Goal: Task Accomplishment & Management: Manage account settings

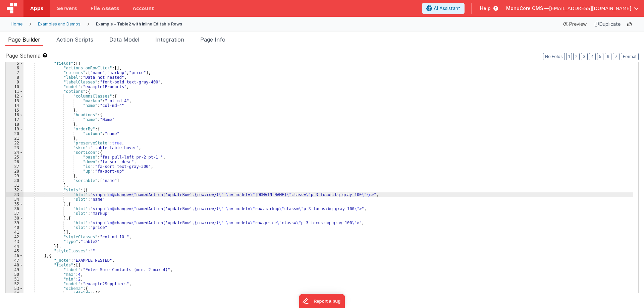
scroll to position [20, 0]
click at [15, 24] on div "Home" at bounding box center [17, 23] width 12 height 5
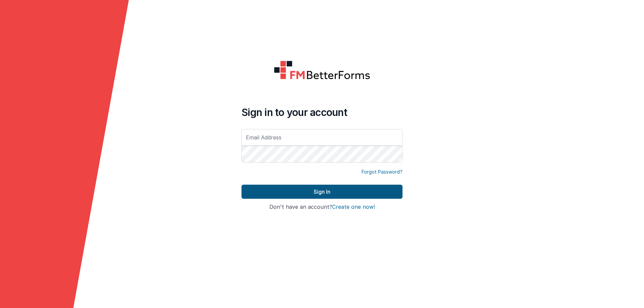
type input "[EMAIL_ADDRESS][DOMAIN_NAME]"
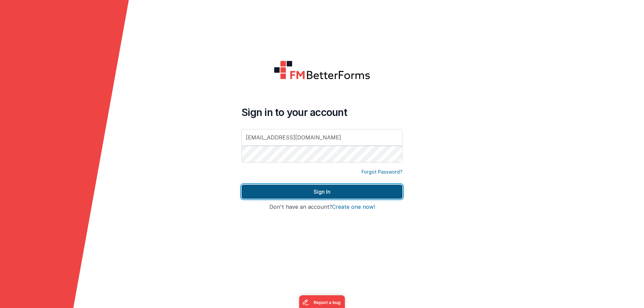
drag, startPoint x: 330, startPoint y: 186, endPoint x: 327, endPoint y: 195, distance: 9.8
click at [329, 188] on button "Sign In" at bounding box center [321, 192] width 161 height 14
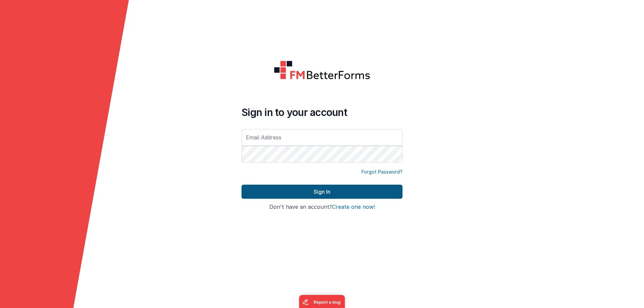
type input "[EMAIL_ADDRESS][DOMAIN_NAME]"
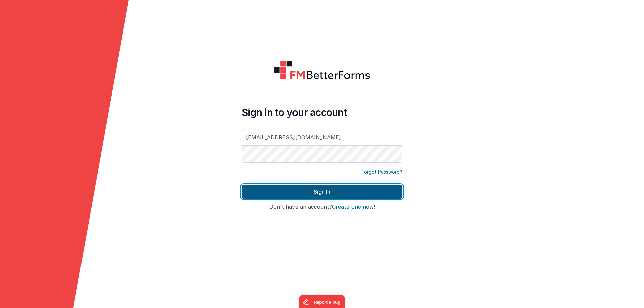
click at [318, 190] on button "Sign In" at bounding box center [321, 192] width 161 height 14
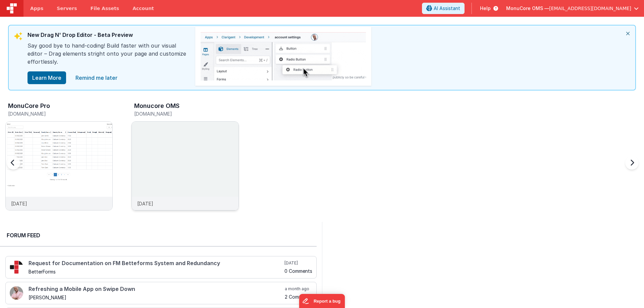
click at [181, 157] on img at bounding box center [185, 175] width 107 height 107
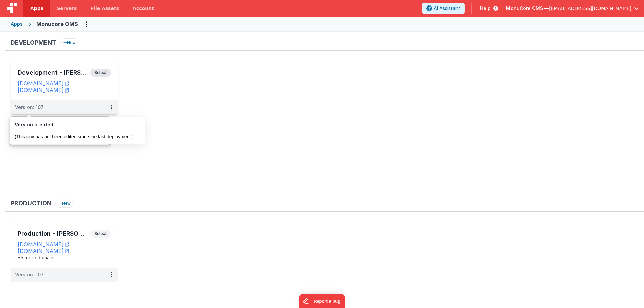
click at [49, 70] on h3 "Development - [PERSON_NAME]" at bounding box center [54, 72] width 72 height 7
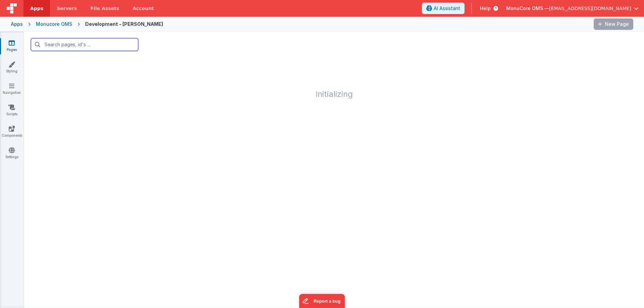
click at [75, 48] on input "text" at bounding box center [84, 44] width 107 height 13
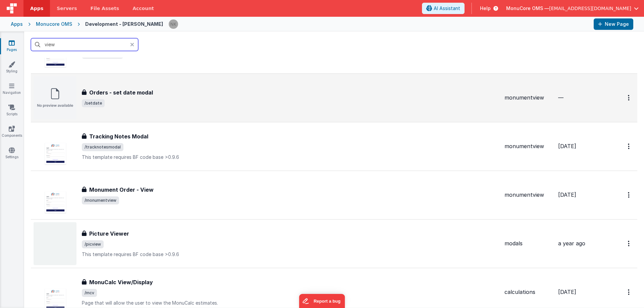
scroll to position [436, 0]
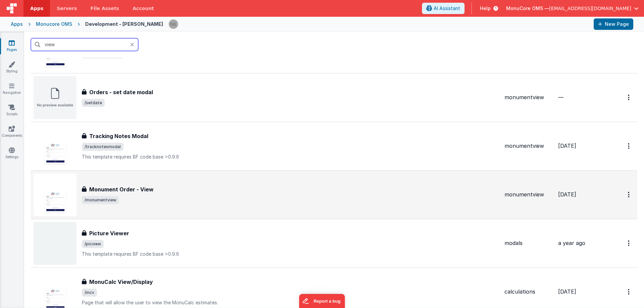
type input "view"
click at [172, 186] on div "Monument Order - View" at bounding box center [290, 189] width 417 height 8
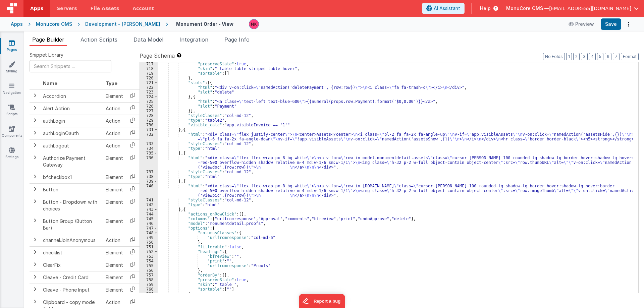
scroll to position [3746, 0]
click at [247, 138] on div ""preserveState" : true , "skin" : " table table-striped table-hover" , "sortabl…" at bounding box center [395, 182] width 475 height 240
click at [223, 162] on div ""preserveState" : true , "skin" : " table table-striped table-hover" , "sortabl…" at bounding box center [395, 182] width 475 height 240
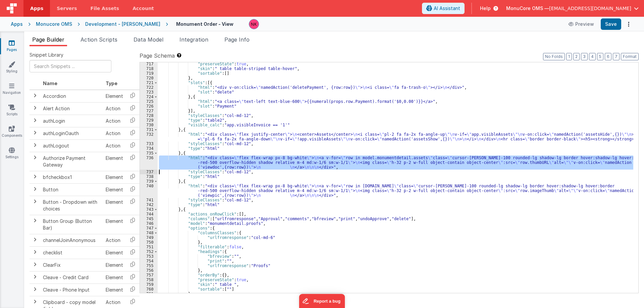
click at [150, 163] on div "736" at bounding box center [149, 163] width 18 height 14
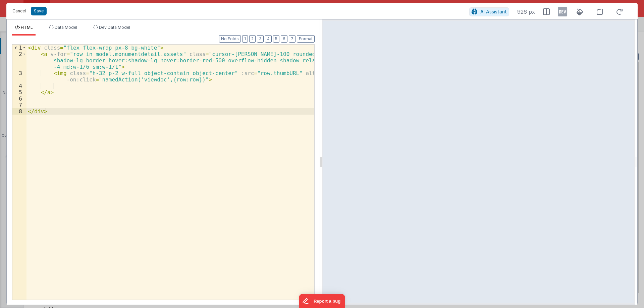
click at [24, 11] on button "Cancel" at bounding box center [19, 10] width 20 height 9
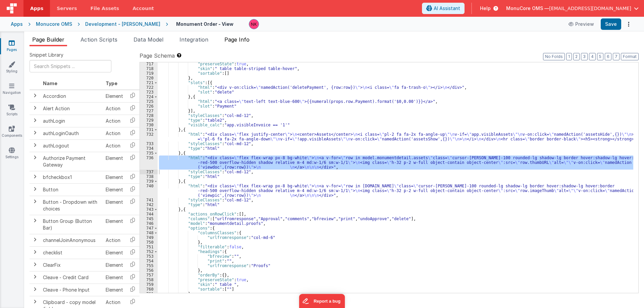
drag, startPoint x: 227, startPoint y: 36, endPoint x: 240, endPoint y: 38, distance: 12.6
click at [228, 36] on li "Page Info" at bounding box center [237, 41] width 31 height 11
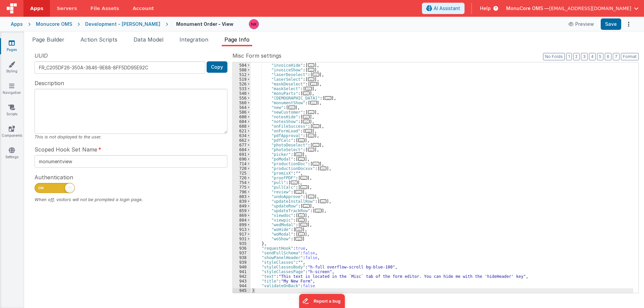
scroll to position [234, 0]
click at [279, 216] on div ""invItemAdd" : [ ... ] , "invoiceHide" : [ ... ] , "invoiceShow" : [ ... ] , "l…" at bounding box center [441, 178] width 382 height 240
click at [249, 215] on span at bounding box center [249, 215] width 4 height 5
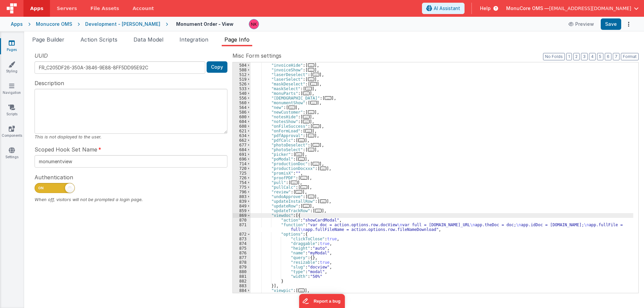
click at [329, 227] on div ""invItemAdd" : [ ... ] , "invoiceHide" : [ ... ] , "invoiceShow" : [ ... ] , "l…" at bounding box center [441, 178] width 382 height 240
click at [242, 227] on div "871" at bounding box center [242, 227] width 18 height 9
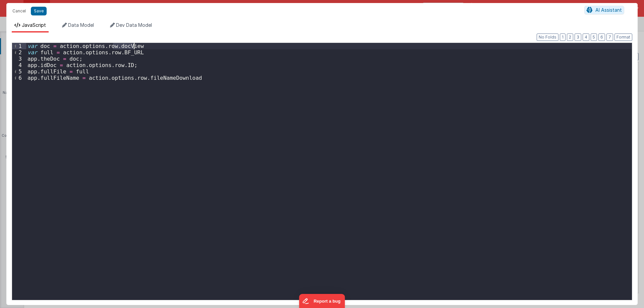
drag, startPoint x: 114, startPoint y: 46, endPoint x: 133, endPoint y: 47, distance: 19.1
click at [133, 47] on div "var doc = action . options . row . docView var full = action . options . row . …" at bounding box center [328, 178] width 605 height 270
drag, startPoint x: 132, startPoint y: 53, endPoint x: 117, endPoint y: 53, distance: 15.1
click at [117, 53] on div "var doc = action . options . row . docView var full = action . options . row . …" at bounding box center [328, 178] width 605 height 270
drag, startPoint x: 113, startPoint y: 47, endPoint x: 134, endPoint y: 47, distance: 20.8
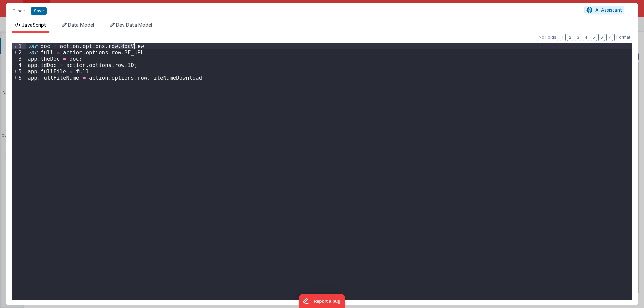
click at [134, 47] on div "var doc = action . options . row . docView var full = action . options . row . …" at bounding box center [328, 178] width 605 height 270
click at [36, 10] on button "Save" at bounding box center [39, 11] width 16 height 9
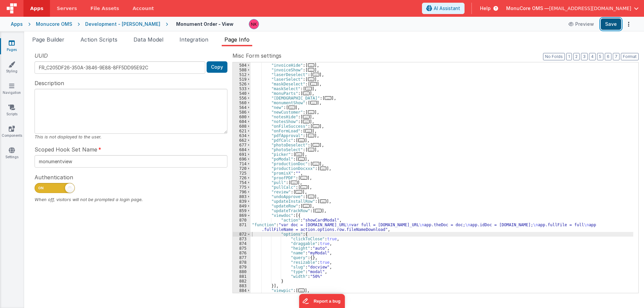
click at [612, 24] on button "Save" at bounding box center [610, 23] width 20 height 11
click at [50, 27] on div "Monucore OMS" at bounding box center [54, 24] width 36 height 7
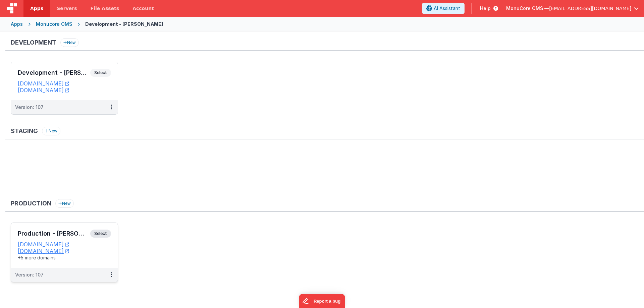
click at [76, 234] on h3 "Production - [PERSON_NAME]" at bounding box center [54, 233] width 72 height 7
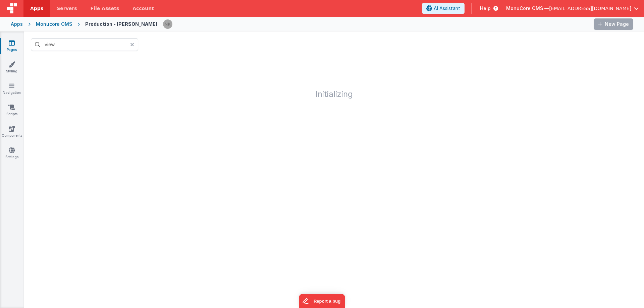
click at [58, 21] on div "Monucore OMS" at bounding box center [54, 24] width 36 height 7
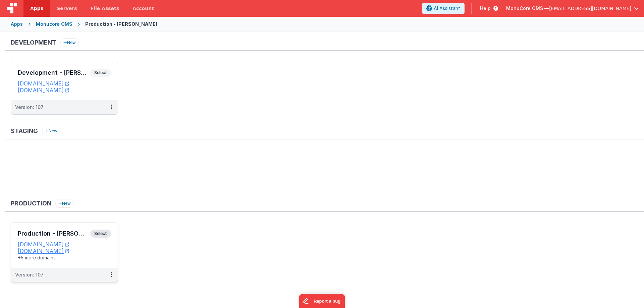
click at [69, 229] on div "Production - [PERSON_NAME] Select URLs [DOMAIN_NAME] [DOMAIN_NAME] +5 more doma…" at bounding box center [64, 245] width 107 height 45
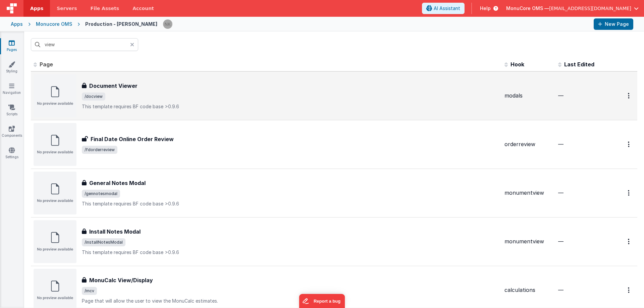
click at [109, 87] on h3 "Document Viewer" at bounding box center [113, 86] width 48 height 8
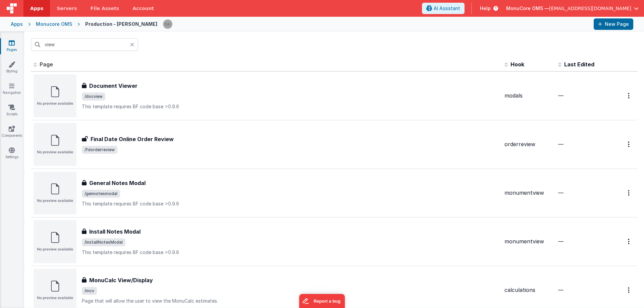
click at [69, 42] on input "view" at bounding box center [84, 44] width 107 height 13
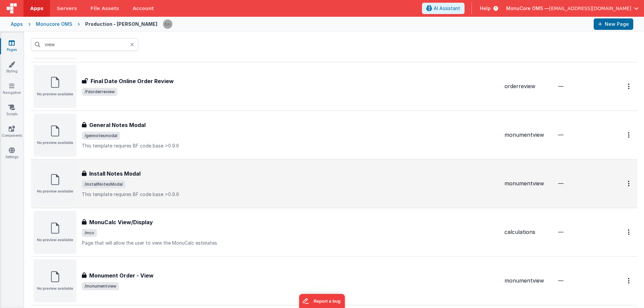
scroll to position [134, 0]
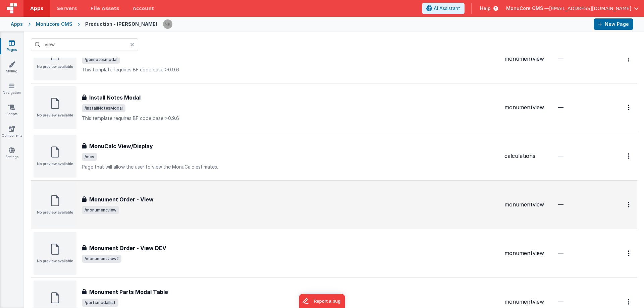
click at [201, 203] on div "Monument Order - View" at bounding box center [290, 199] width 417 height 8
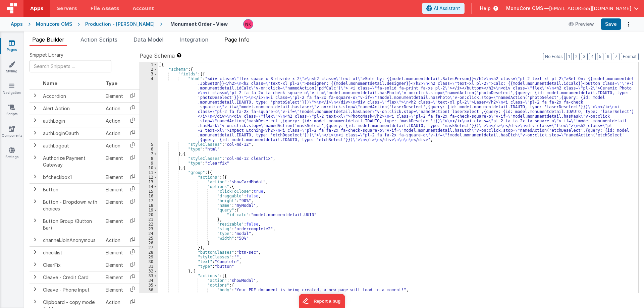
click at [239, 37] on span "Page Info" at bounding box center [236, 39] width 25 height 7
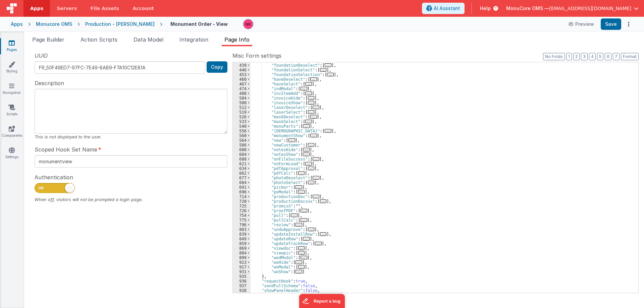
scroll to position [234, 0]
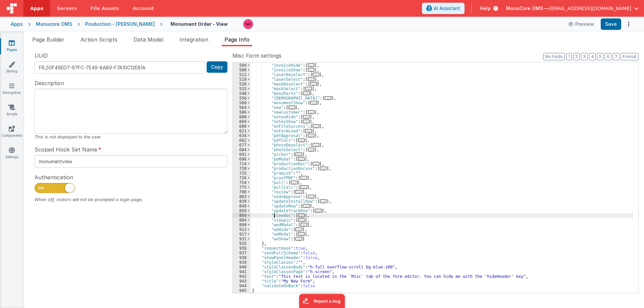
click at [275, 216] on div ""invItemAdd" : [ ... ] , "invoiceHide" : [ ... ] , "invoiceShow" : [ ... ] , "l…" at bounding box center [441, 178] width 382 height 240
click at [249, 216] on span at bounding box center [249, 215] width 4 height 5
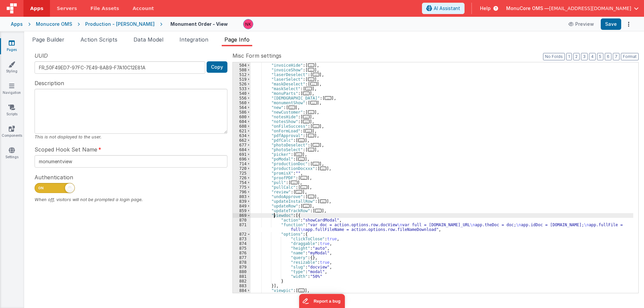
click at [329, 228] on div ""invItemAdd" : [ ... ] , "invoiceHide" : [ ... ] , "invoiceShow" : [ ... ] , "l…" at bounding box center [441, 178] width 382 height 240
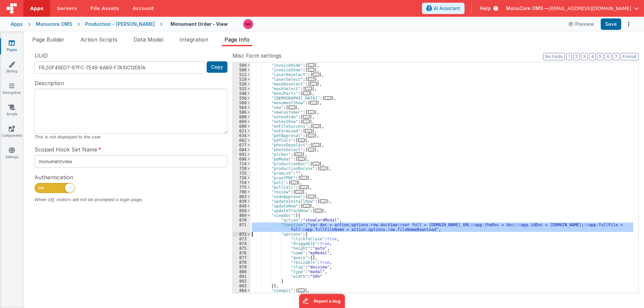
click at [239, 229] on div "871" at bounding box center [242, 227] width 18 height 9
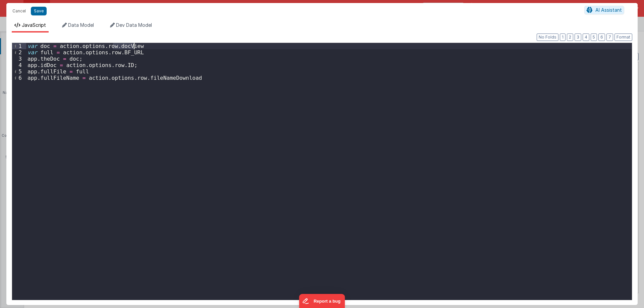
drag, startPoint x: 114, startPoint y: 47, endPoint x: 136, endPoint y: 47, distance: 21.8
click at [136, 47] on div "var doc = action . options . row . docView var full = action . options . row . …" at bounding box center [328, 178] width 605 height 270
click at [37, 14] on button "Save" at bounding box center [39, 11] width 16 height 9
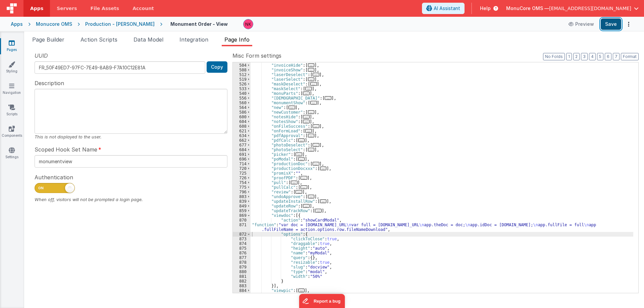
click at [611, 26] on button "Save" at bounding box center [610, 23] width 20 height 11
click at [45, 24] on div "Monucore OMS" at bounding box center [54, 24] width 36 height 7
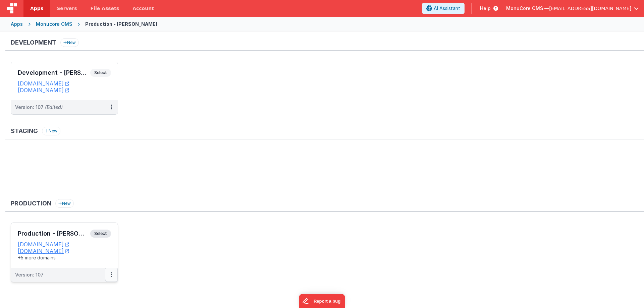
click at [108, 275] on button at bounding box center [111, 275] width 13 height 14
click at [85, 241] on link "Edit" at bounding box center [88, 238] width 59 height 12
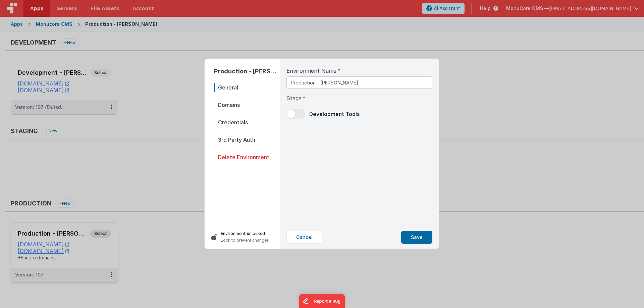
click at [238, 234] on p "Environment unlocked" at bounding box center [245, 233] width 48 height 7
click at [412, 238] on button "Save" at bounding box center [416, 237] width 31 height 13
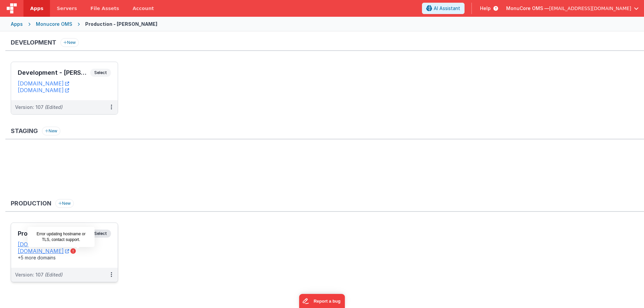
click at [76, 252] on icon at bounding box center [72, 250] width 5 height 5
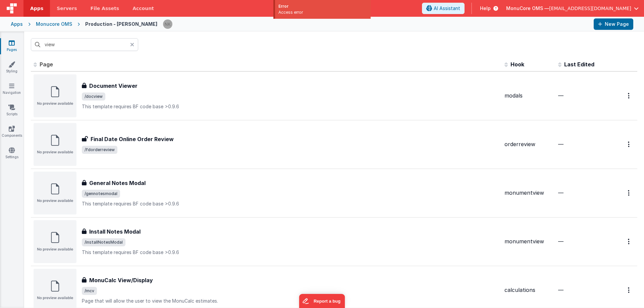
click at [239, 43] on div "view" at bounding box center [333, 45] width 619 height 26
click at [176, 49] on div "view" at bounding box center [333, 45] width 619 height 26
click at [235, 52] on div "view" at bounding box center [333, 45] width 619 height 26
click at [306, 31] on div "Apps Monucore OMS Production - [PERSON_NAME] New Page" at bounding box center [322, 24] width 644 height 15
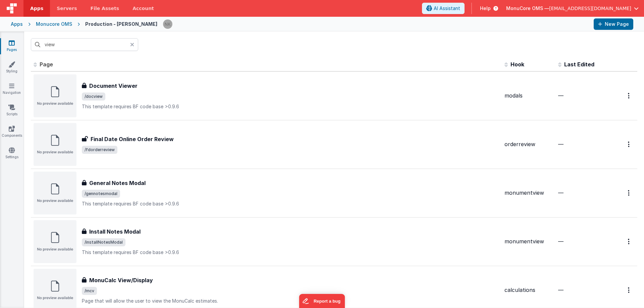
click at [303, 48] on div "view" at bounding box center [333, 45] width 619 height 26
click at [233, 55] on div "view" at bounding box center [333, 45] width 619 height 26
click at [233, 56] on div "view" at bounding box center [333, 45] width 619 height 26
click at [56, 26] on div "Monucore OMS" at bounding box center [54, 24] width 36 height 7
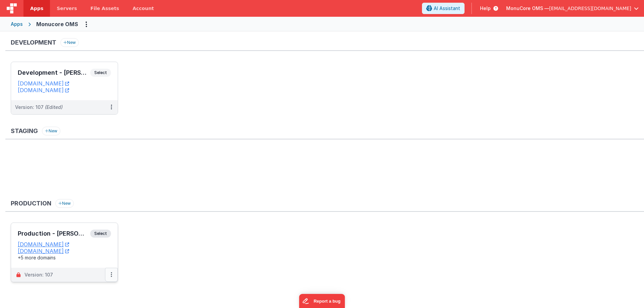
click at [111, 278] on button at bounding box center [111, 275] width 13 height 14
click at [80, 227] on link "Edit" at bounding box center [88, 226] width 59 height 12
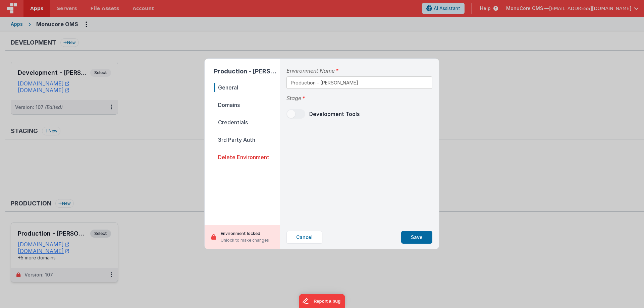
click at [233, 103] on span "Domains" at bounding box center [247, 104] width 66 height 9
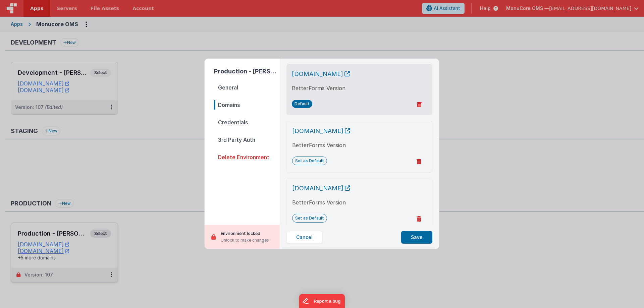
click at [159, 122] on div "Production - [PERSON_NAME] General Domains Credentials 3rd Party Auth Delete En…" at bounding box center [322, 154] width 644 height 308
click at [169, 173] on div "Production - [PERSON_NAME] General Domains Credentials 3rd Party Auth Delete En…" at bounding box center [322, 154] width 644 height 308
click at [300, 233] on button "Cancel" at bounding box center [304, 237] width 36 height 13
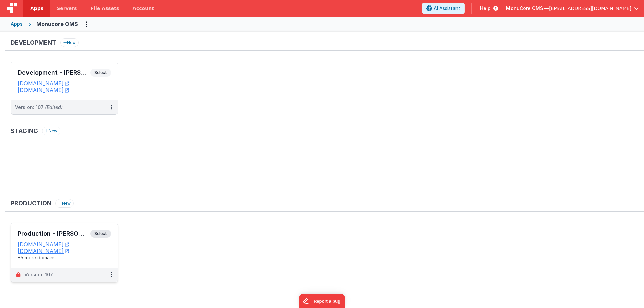
click at [211, 173] on ul at bounding box center [327, 172] width 633 height 44
click at [167, 258] on ul "Production - [PERSON_NAME] Select URLs [DOMAIN_NAME] [DOMAIN_NAME] +5 more doma…" at bounding box center [327, 256] width 633 height 66
click at [161, 199] on div "Production New" at bounding box center [324, 205] width 638 height 13
click at [274, 25] on div "Apps Monucore OMS" at bounding box center [322, 24] width 644 height 15
drag, startPoint x: 169, startPoint y: 183, endPoint x: 177, endPoint y: 172, distance: 13.0
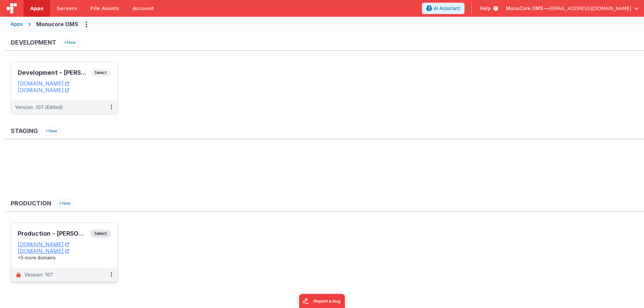
click at [169, 183] on ul at bounding box center [327, 172] width 633 height 44
click at [251, 88] on ul "Development - [PERSON_NAME] Select URLs [DOMAIN_NAME] [DOMAIN_NAME] Version: 10…" at bounding box center [327, 92] width 633 height 60
click at [258, 36] on div "Development New Development - [PERSON_NAME] Select URLs [DOMAIN_NAME] [DOMAIN_N…" at bounding box center [322, 166] width 644 height 268
click at [269, 100] on ul "Development - [PERSON_NAME] Select URLs [DOMAIN_NAME] [DOMAIN_NAME] Version: 10…" at bounding box center [327, 92] width 633 height 60
click at [272, 37] on div "Development New Development - [PERSON_NAME] Select URLs [DOMAIN_NAME] [DOMAIN_N…" at bounding box center [322, 166] width 644 height 268
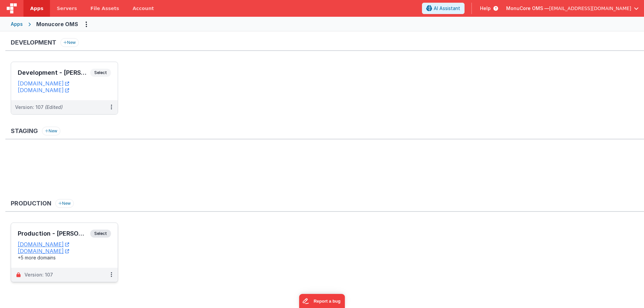
drag, startPoint x: 274, startPoint y: 89, endPoint x: 271, endPoint y: 71, distance: 18.6
click at [273, 88] on ul "Development - [PERSON_NAME] Select URLs [DOMAIN_NAME] [DOMAIN_NAME] Version: 10…" at bounding box center [327, 92] width 633 height 60
click at [277, 33] on div "Development New Development - [PERSON_NAME] Select URLs [DOMAIN_NAME] [DOMAIN_N…" at bounding box center [322, 166] width 644 height 268
click at [276, 90] on ul "Development - [PERSON_NAME] Select URLs [DOMAIN_NAME] [DOMAIN_NAME] Version: 10…" at bounding box center [327, 92] width 633 height 60
click at [146, 171] on ul at bounding box center [327, 172] width 633 height 44
